Goal: Navigation & Orientation: Find specific page/section

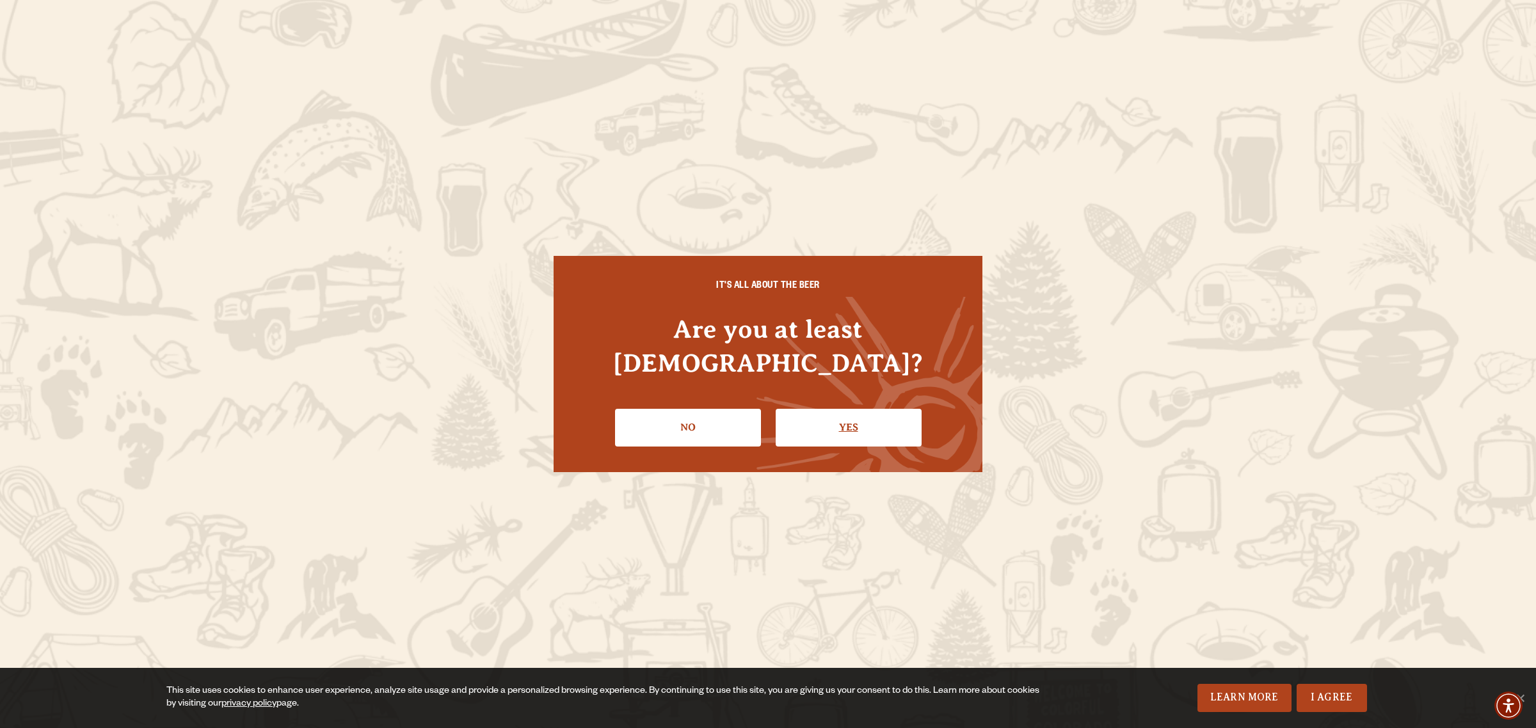
click at [829, 409] on link "Yes" at bounding box center [848, 427] width 146 height 37
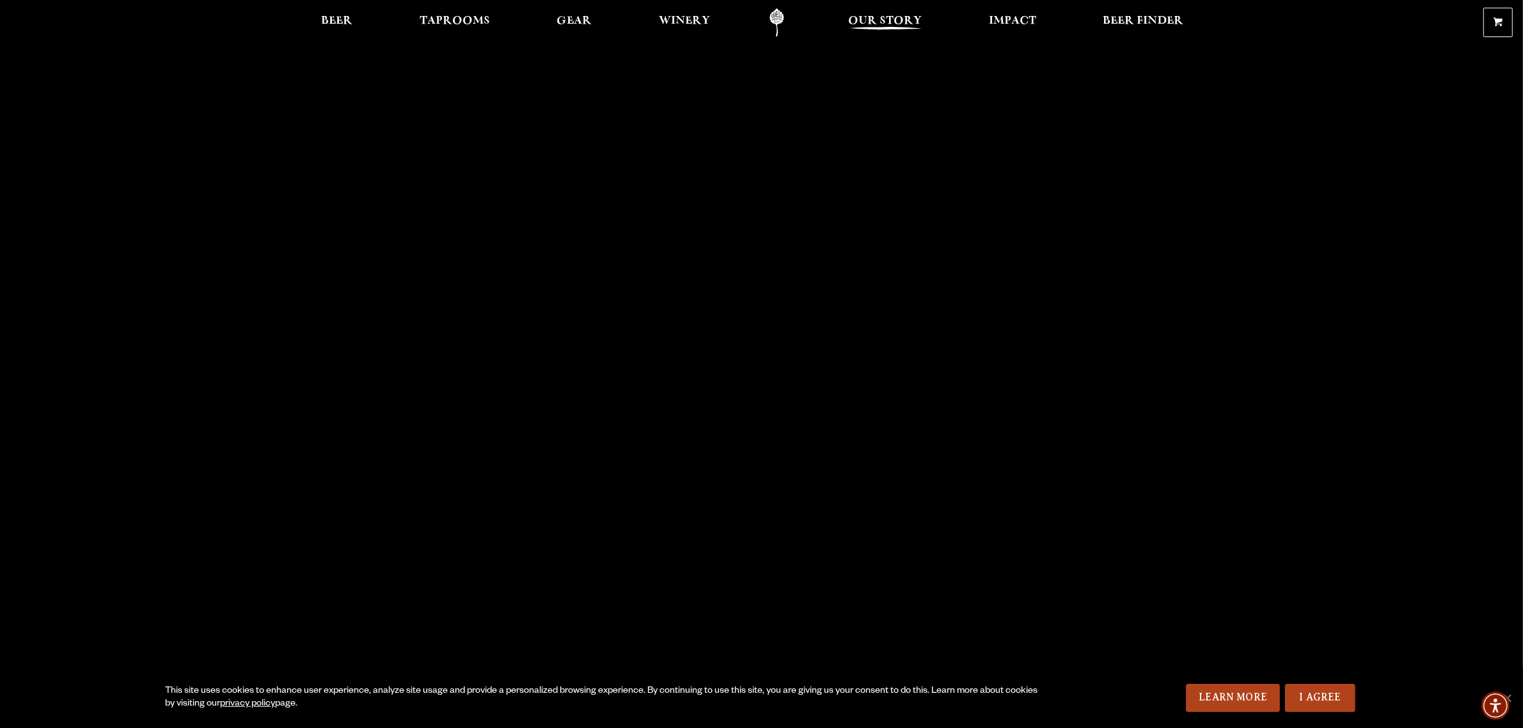
click at [859, 16] on span "Our Story" at bounding box center [886, 21] width 74 height 10
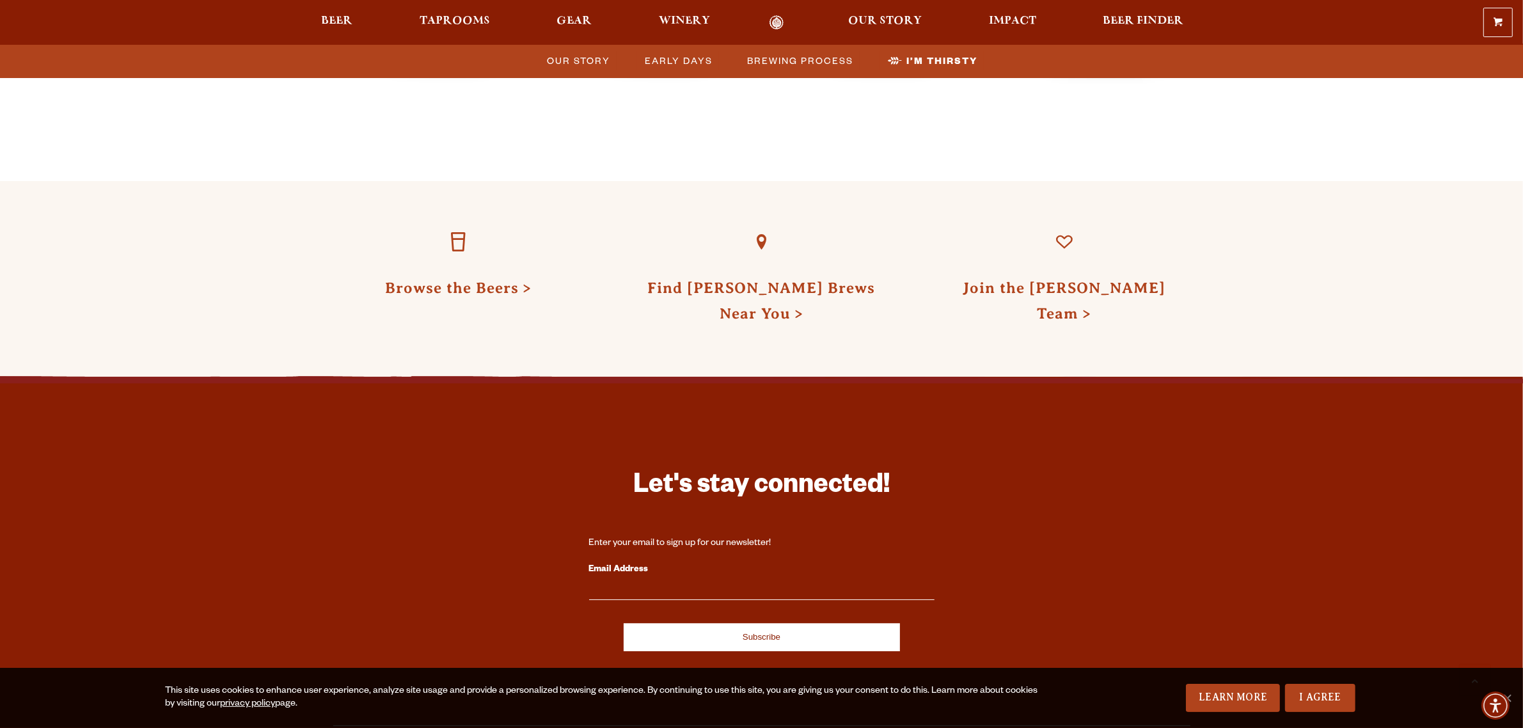
scroll to position [3933, 0]
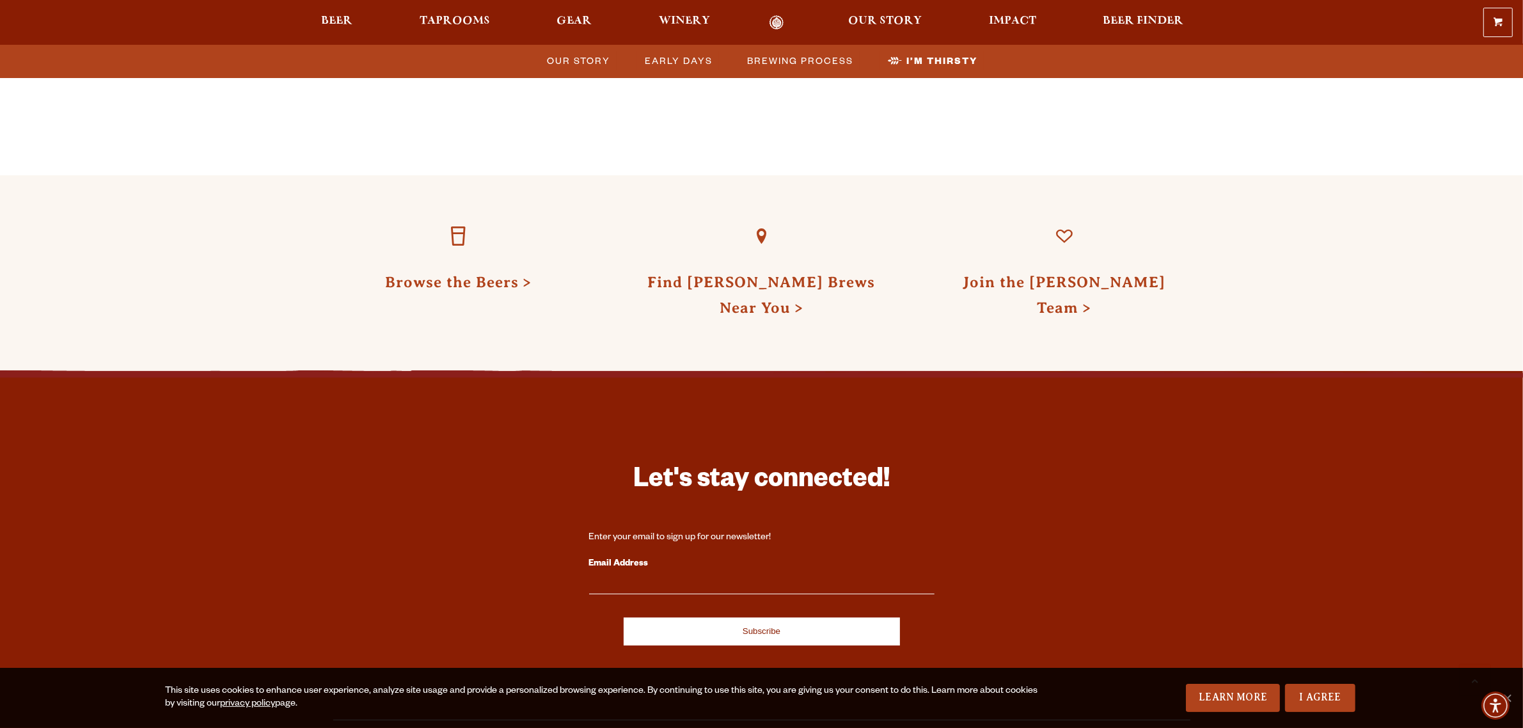
click at [1012, 371] on div "Let's stay connected! Enter your email to sign up for our newsletter! Email Add…" at bounding box center [761, 655] width 1523 height 568
click at [765, 24] on link "Odell Home" at bounding box center [777, 22] width 48 height 15
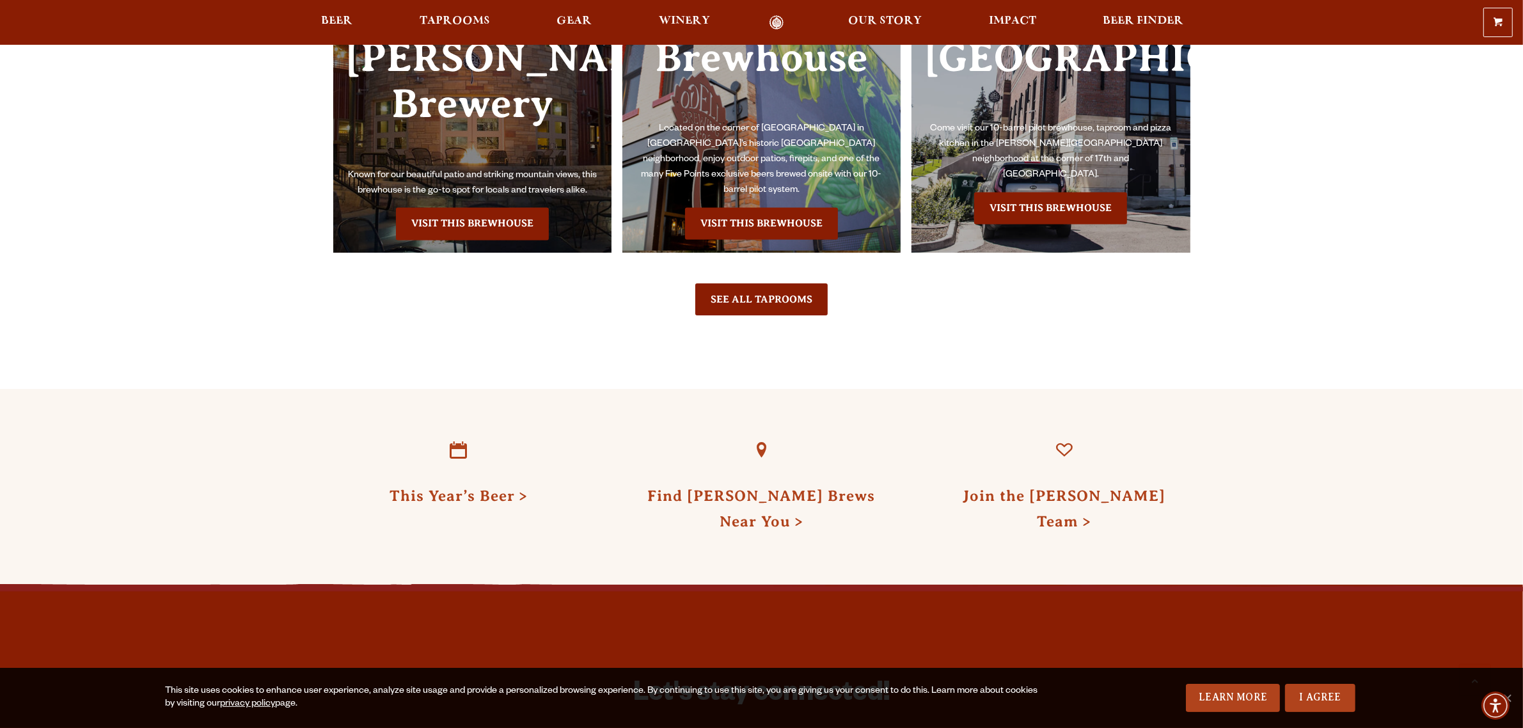
scroll to position [3359, 0]
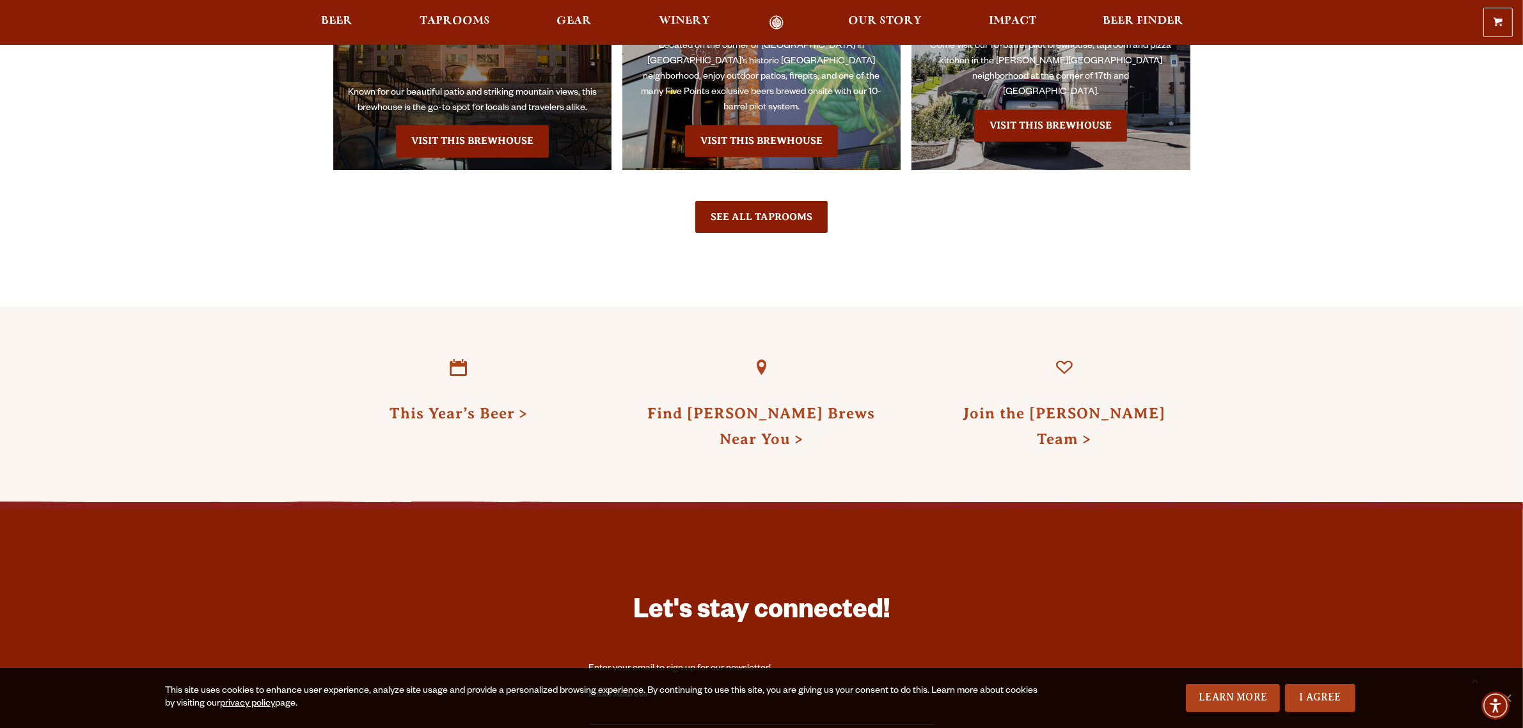
click at [623, 181] on div "The Founding Home of Odell Brewing Fort Collins Brewery Known for our beautiful…" at bounding box center [761, 15] width 857 height 436
